Goal: Task Accomplishment & Management: Use online tool/utility

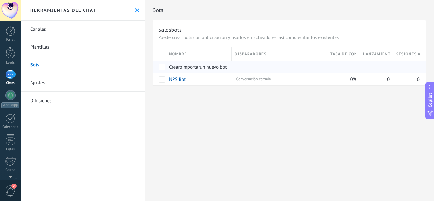
click at [195, 69] on span "importar" at bounding box center [191, 67] width 18 height 6
click at [0, 0] on input "importar un nuevo bot" at bounding box center [0, 0] width 0 height 0
click at [99, 51] on link "Plantillas" at bounding box center [83, 47] width 124 height 18
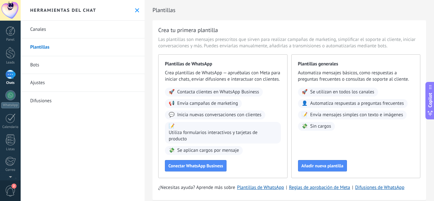
click at [417, 53] on div "Crea tu primera plantilla Las plantillas son mensajes preescritos que sirven pa…" at bounding box center [288, 110] width 273 height 180
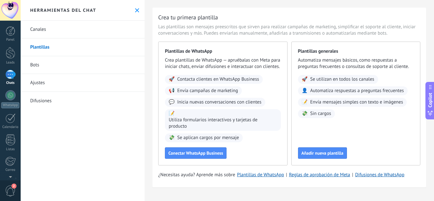
scroll to position [19, 0]
